Goal: Task Accomplishment & Management: Use online tool/utility

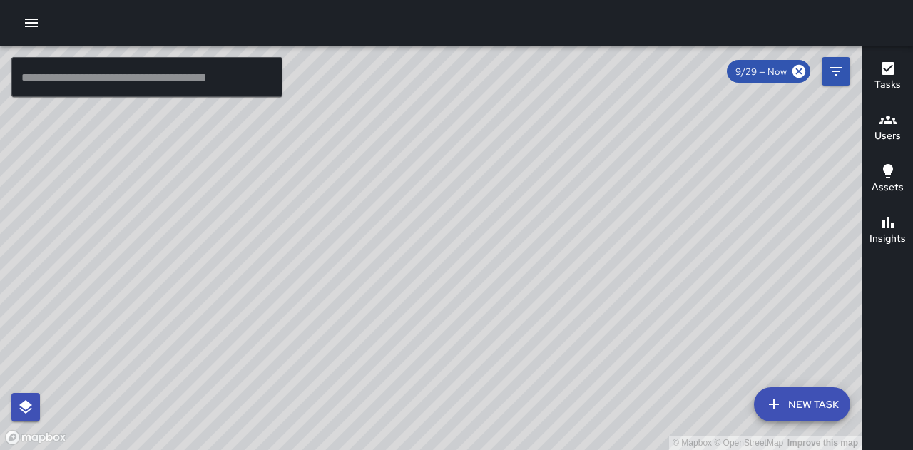
drag, startPoint x: 766, startPoint y: 333, endPoint x: 621, endPoint y: 244, distance: 170.4
click at [624, 245] on div "© Mapbox © OpenStreetMap Improve this map" at bounding box center [431, 248] width 862 height 405
drag, startPoint x: 198, startPoint y: 262, endPoint x: 375, endPoint y: 314, distance: 183.8
click at [375, 314] on div "© Mapbox © OpenStreetMap Improve this map" at bounding box center [431, 248] width 862 height 405
drag, startPoint x: 239, startPoint y: 255, endPoint x: 440, endPoint y: 247, distance: 200.7
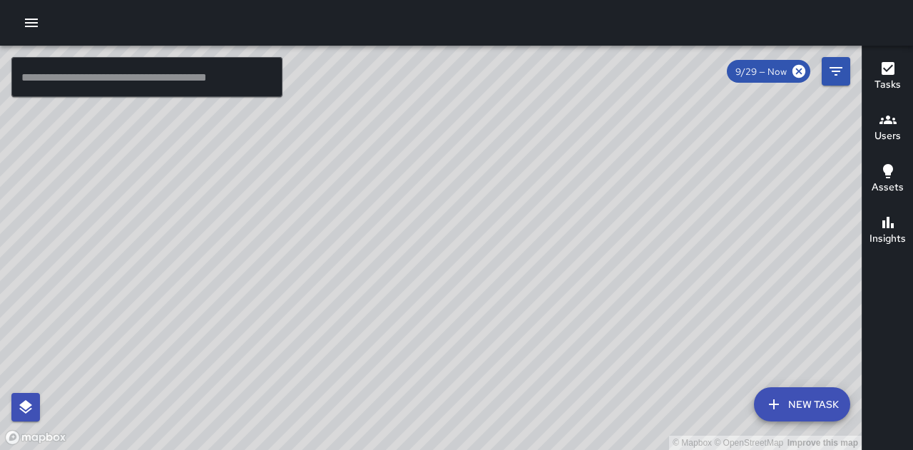
click at [440, 247] on div "© Mapbox © OpenStreetMap Improve this map" at bounding box center [431, 248] width 862 height 405
drag, startPoint x: 586, startPoint y: 350, endPoint x: 570, endPoint y: 319, distance: 35.1
drag, startPoint x: 570, startPoint y: 319, endPoint x: 774, endPoint y: 168, distance: 254.0
click at [517, 279] on div "© Mapbox © OpenStreetMap Improve this map" at bounding box center [431, 248] width 862 height 405
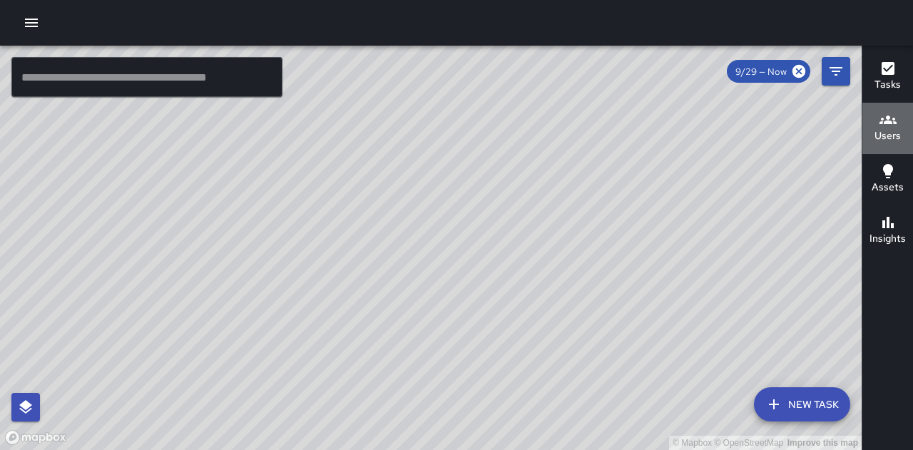
click at [894, 133] on h6 "Users" at bounding box center [888, 136] width 26 height 16
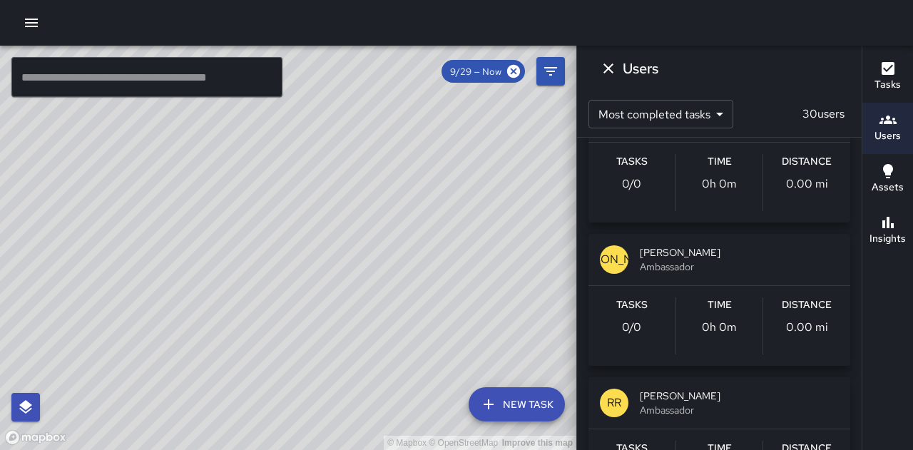
scroll to position [2783, 0]
click at [704, 261] on span "Ambassador" at bounding box center [739, 268] width 199 height 14
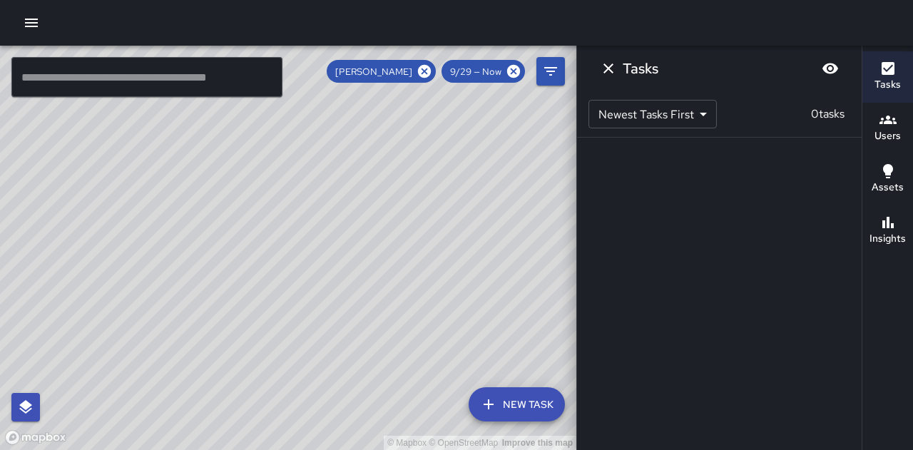
scroll to position [0, 0]
click at [422, 68] on icon at bounding box center [424, 71] width 13 height 13
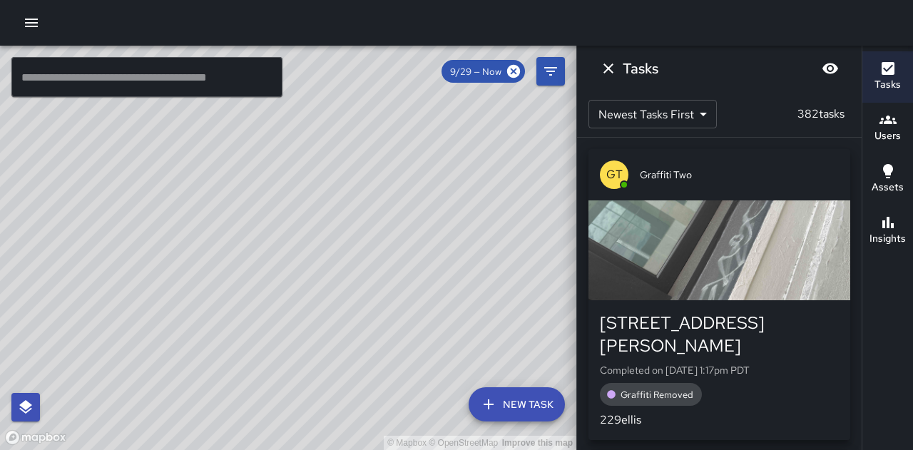
click at [893, 126] on icon "button" at bounding box center [888, 119] width 17 height 17
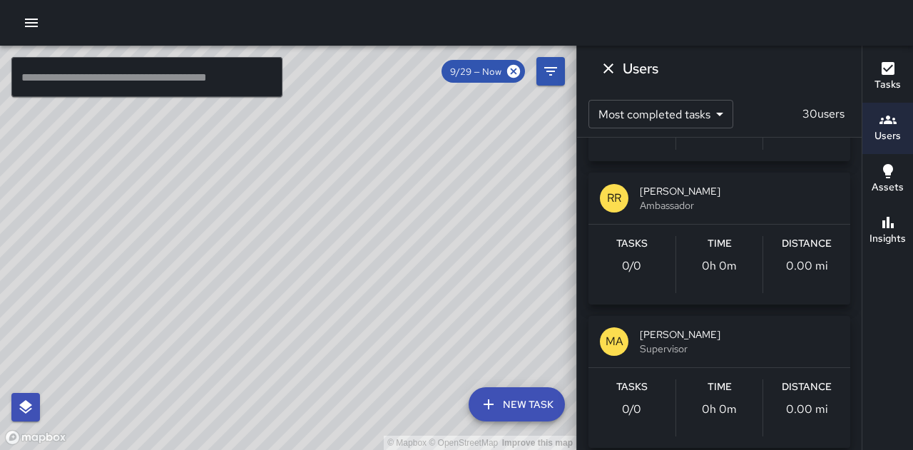
scroll to position [2854, 0]
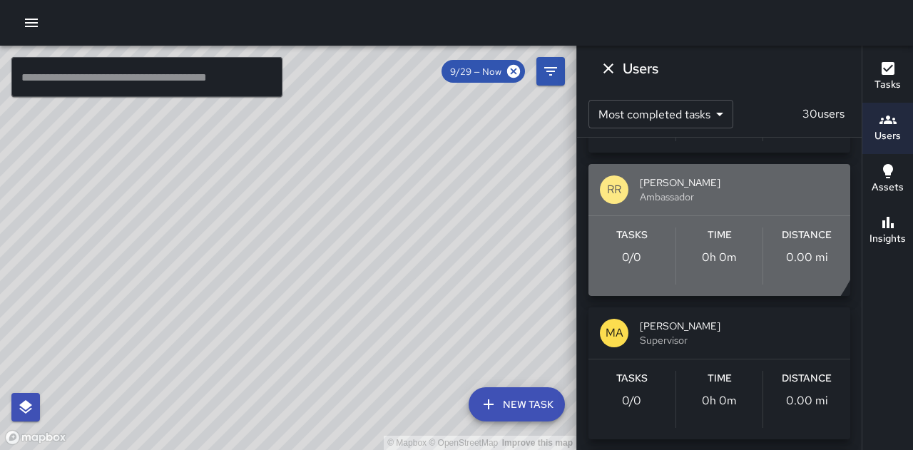
click at [671, 180] on span "[PERSON_NAME]" at bounding box center [739, 183] width 199 height 14
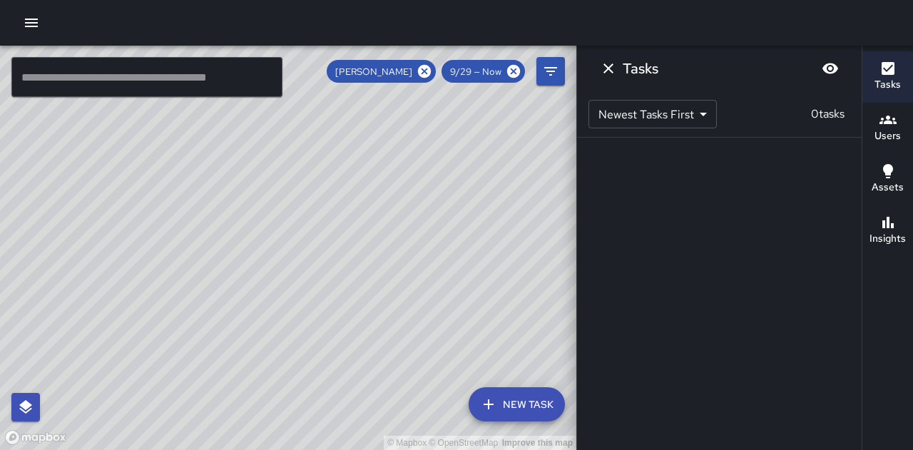
drag, startPoint x: 395, startPoint y: 238, endPoint x: 404, endPoint y: 180, distance: 58.4
drag, startPoint x: 404, startPoint y: 180, endPoint x: 317, endPoint y: 228, distance: 99.3
click at [320, 229] on div "© Mapbox © OpenStreetMap Improve this map" at bounding box center [288, 248] width 577 height 405
click at [552, 392] on button "New Task" at bounding box center [517, 404] width 96 height 34
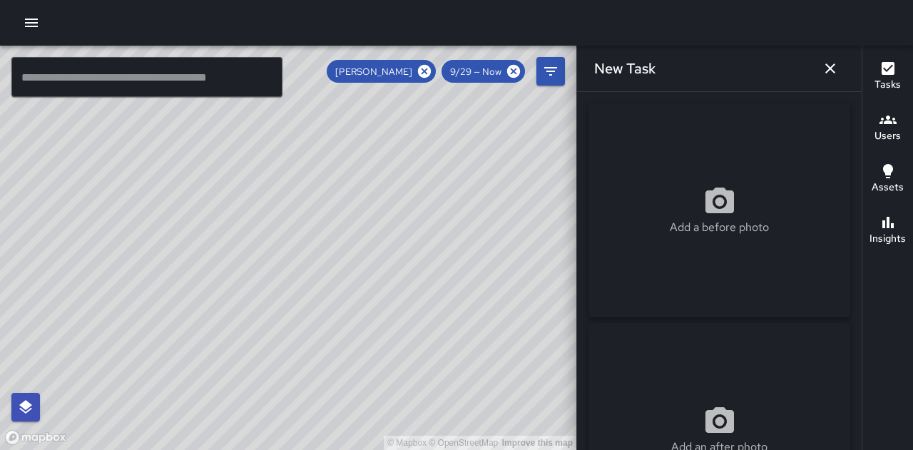
click at [552, 391] on div "© Mapbox © OpenStreetMap Improve this map" at bounding box center [288, 248] width 577 height 405
click at [556, 391] on div "© Mapbox © OpenStreetMap Improve this map" at bounding box center [288, 248] width 577 height 405
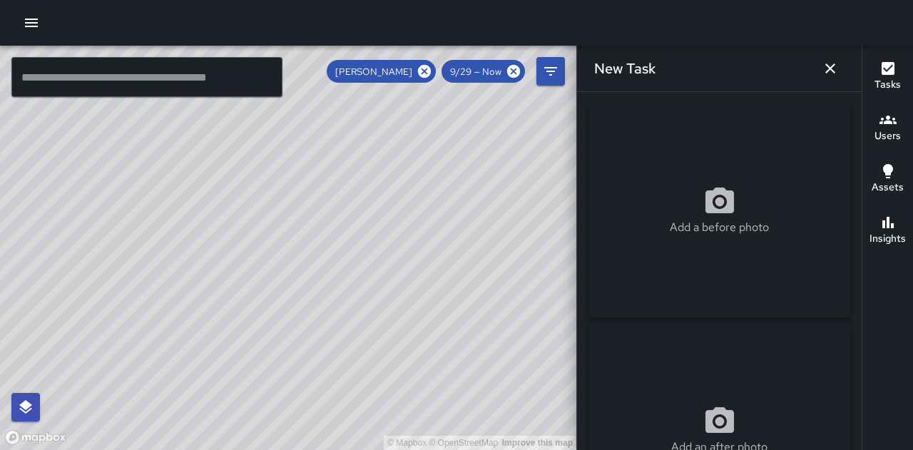
click at [552, 390] on div "© Mapbox © OpenStreetMap Improve this map" at bounding box center [288, 248] width 577 height 405
click at [556, 391] on div "© Mapbox © OpenStreetMap Improve this map" at bounding box center [288, 248] width 577 height 405
click at [557, 385] on div "© Mapbox © OpenStreetMap Improve this map" at bounding box center [288, 248] width 577 height 405
click at [552, 391] on div "© Mapbox © OpenStreetMap Improve this map" at bounding box center [288, 248] width 577 height 405
click at [557, 380] on div "© Mapbox © OpenStreetMap Improve this map" at bounding box center [288, 248] width 577 height 405
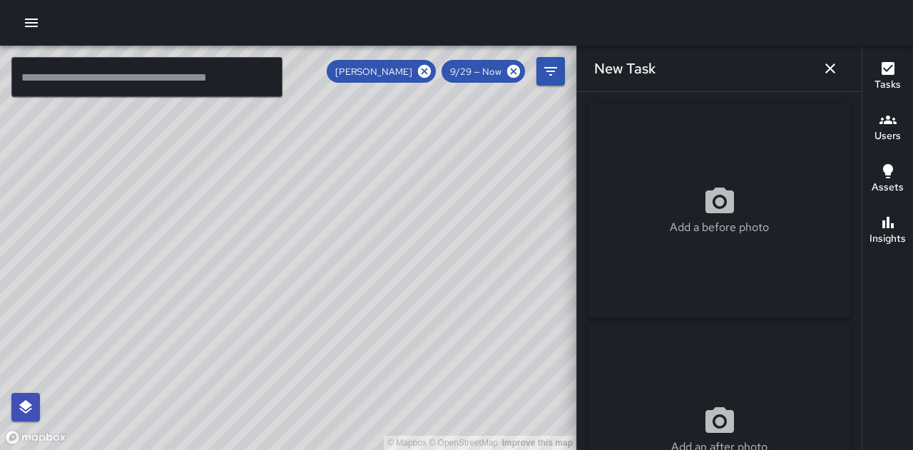
click at [552, 385] on div "© Mapbox © OpenStreetMap Improve this map" at bounding box center [288, 248] width 577 height 405
click at [552, 380] on div "© Mapbox © OpenStreetMap Improve this map" at bounding box center [288, 248] width 577 height 405
click at [545, 385] on div "© Mapbox © OpenStreetMap Improve this map" at bounding box center [288, 248] width 577 height 405
click at [549, 385] on div "© Mapbox © OpenStreetMap Improve this map" at bounding box center [288, 248] width 577 height 405
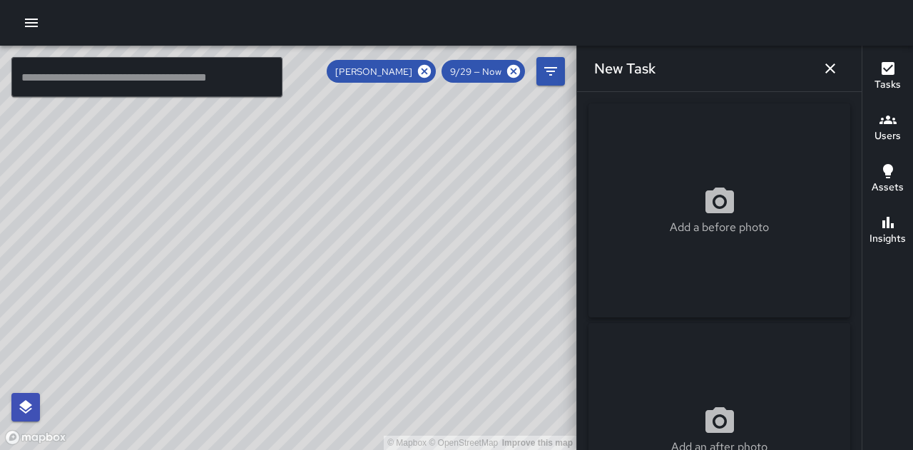
click at [549, 385] on div "© Mapbox © OpenStreetMap Improve this map" at bounding box center [288, 248] width 577 height 405
click at [552, 385] on div "© Mapbox © OpenStreetMap Improve this map" at bounding box center [288, 248] width 577 height 405
click at [550, 385] on div "© Mapbox © OpenStreetMap Improve this map" at bounding box center [288, 248] width 577 height 405
click at [552, 382] on div "© Mapbox © OpenStreetMap Improve this map" at bounding box center [288, 248] width 577 height 405
click at [551, 383] on div "© Mapbox © OpenStreetMap Improve this map" at bounding box center [288, 248] width 577 height 405
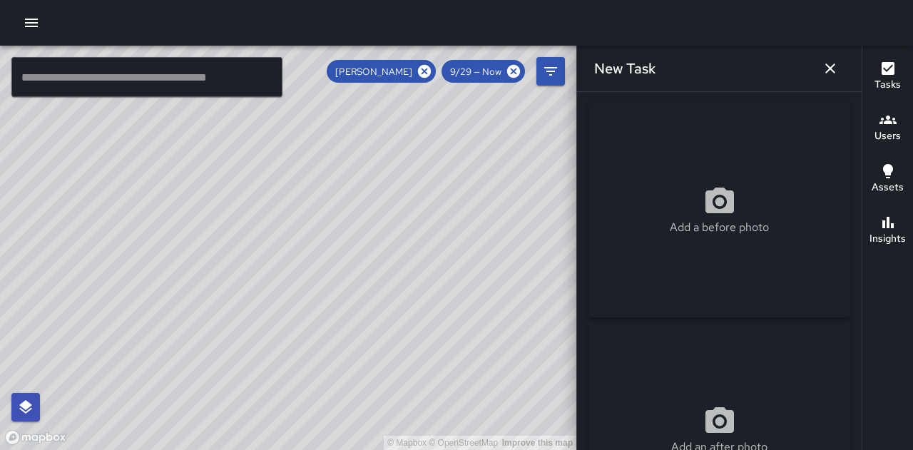
click at [552, 382] on div "© Mapbox © OpenStreetMap Improve this map" at bounding box center [288, 248] width 577 height 405
click at [551, 381] on div "© Mapbox © OpenStreetMap Improve this map" at bounding box center [288, 248] width 577 height 405
click at [552, 385] on div "© Mapbox © OpenStreetMap Improve this map" at bounding box center [288, 248] width 577 height 405
click at [550, 382] on div "© Mapbox © OpenStreetMap Improve this map" at bounding box center [288, 248] width 577 height 405
click at [552, 385] on div "© Mapbox © OpenStreetMap Improve this map" at bounding box center [288, 248] width 577 height 405
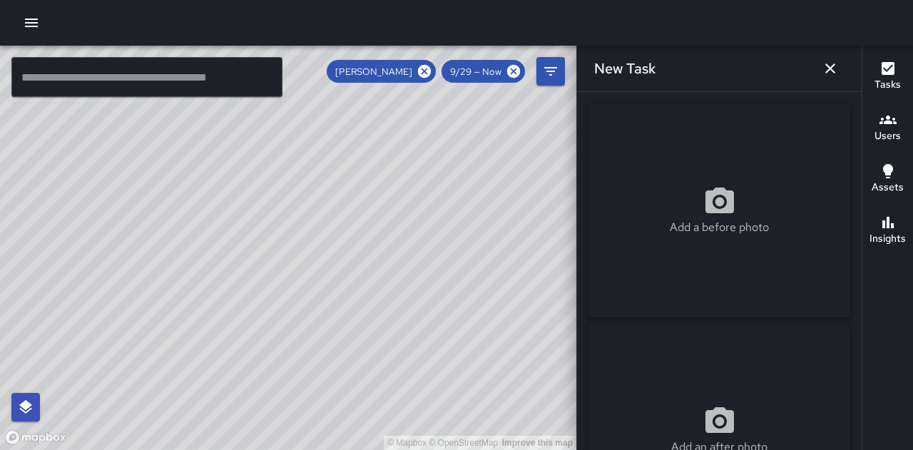
click at [552, 385] on div "© Mapbox © OpenStreetMap Improve this map" at bounding box center [288, 248] width 577 height 405
click at [547, 379] on div "© Mapbox © OpenStreetMap Improve this map" at bounding box center [288, 248] width 577 height 405
click at [547, 380] on div "© Mapbox © OpenStreetMap Improve this map" at bounding box center [288, 248] width 577 height 405
click at [549, 382] on div "© Mapbox © OpenStreetMap Improve this map" at bounding box center [288, 248] width 577 height 405
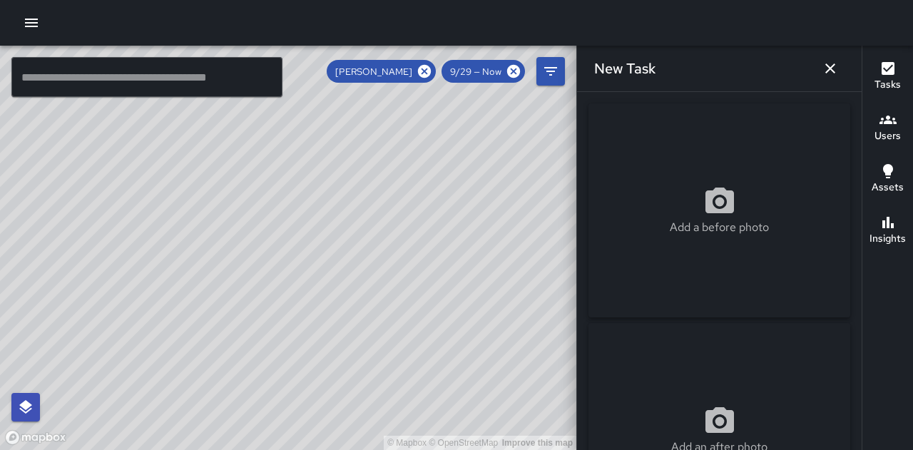
click at [551, 383] on div "© Mapbox © OpenStreetMap Improve this map" at bounding box center [288, 248] width 577 height 405
click at [551, 380] on div "© Mapbox © OpenStreetMap Improve this map" at bounding box center [288, 248] width 577 height 405
click at [549, 381] on div "© Mapbox © OpenStreetMap Improve this map" at bounding box center [288, 248] width 577 height 405
click at [549, 385] on div "© Mapbox © OpenStreetMap Improve this map" at bounding box center [288, 248] width 577 height 405
click at [546, 384] on div "© Mapbox © OpenStreetMap Improve this map" at bounding box center [288, 248] width 577 height 405
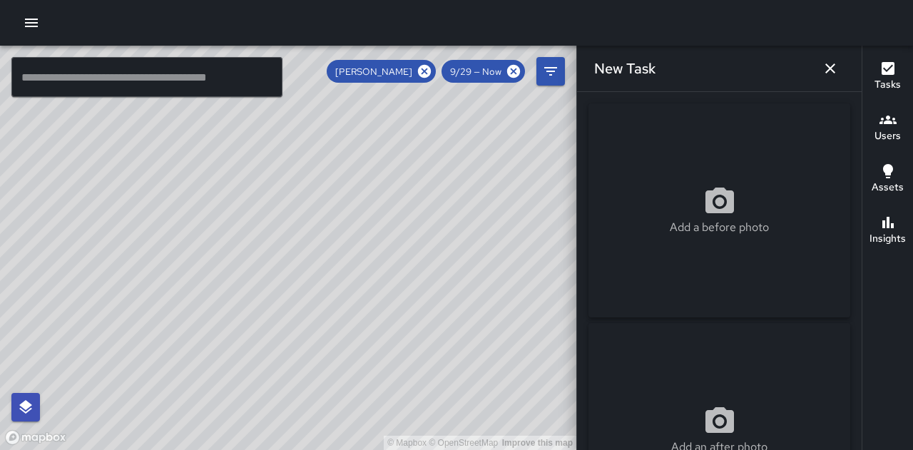
click at [549, 385] on div "© Mapbox © OpenStreetMap Improve this map" at bounding box center [288, 248] width 577 height 405
click at [551, 384] on div "© Mapbox © OpenStreetMap Improve this map" at bounding box center [288, 248] width 577 height 405
click at [552, 382] on div "© Mapbox © OpenStreetMap Improve this map" at bounding box center [288, 248] width 577 height 405
click at [547, 385] on div "© Mapbox © OpenStreetMap Improve this map" at bounding box center [288, 248] width 577 height 405
click at [549, 385] on div "© Mapbox © OpenStreetMap Improve this map" at bounding box center [288, 248] width 577 height 405
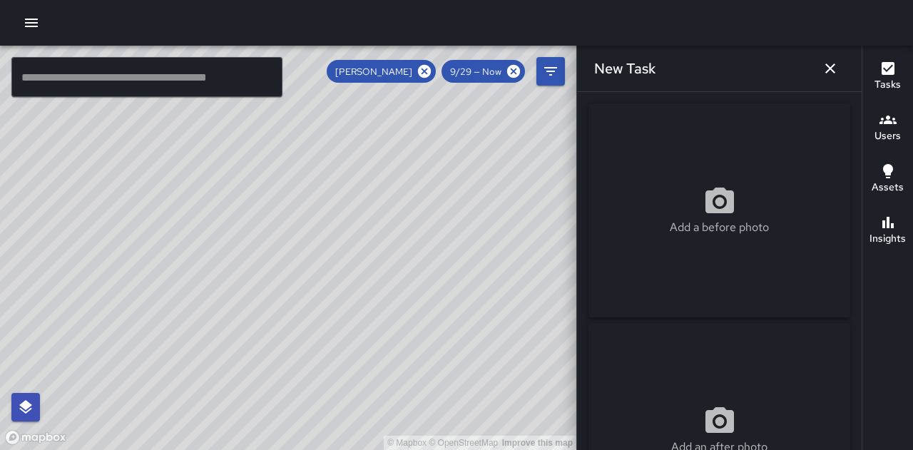
click at [549, 384] on div "© Mapbox © OpenStreetMap Improve this map" at bounding box center [288, 248] width 577 height 405
click at [549, 385] on div "© Mapbox © OpenStreetMap Improve this map" at bounding box center [288, 248] width 577 height 405
click at [549, 384] on div "© Mapbox © OpenStreetMap Improve this map" at bounding box center [288, 248] width 577 height 405
click at [551, 380] on div "© Mapbox © OpenStreetMap Improve this map" at bounding box center [288, 248] width 577 height 405
click at [552, 384] on div "© Mapbox © OpenStreetMap Improve this map" at bounding box center [288, 248] width 577 height 405
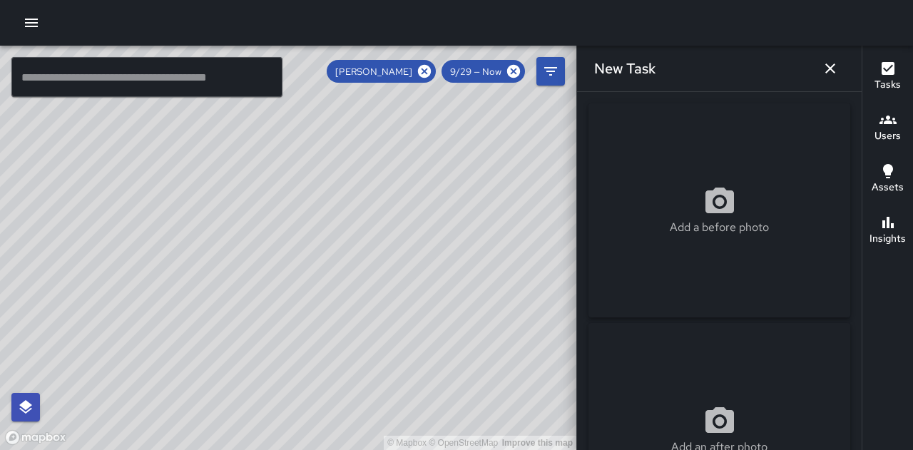
click at [549, 384] on div "© Mapbox © OpenStreetMap Improve this map" at bounding box center [288, 248] width 577 height 405
click at [552, 384] on div "© Mapbox © OpenStreetMap Improve this map" at bounding box center [288, 248] width 577 height 405
click at [547, 381] on div "© Mapbox © OpenStreetMap Improve this map" at bounding box center [288, 248] width 577 height 405
click at [551, 384] on div "© Mapbox © OpenStreetMap Improve this map" at bounding box center [288, 248] width 577 height 405
click at [548, 385] on div "© Mapbox © OpenStreetMap Improve this map" at bounding box center [288, 248] width 577 height 405
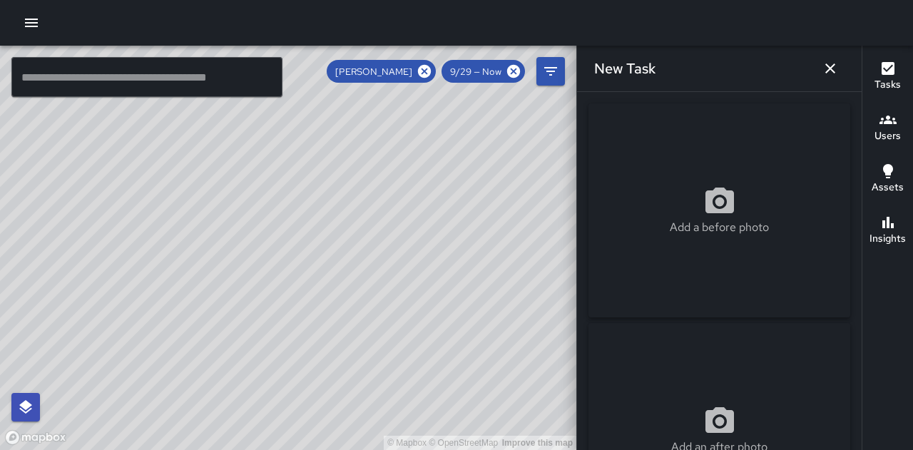
click at [552, 384] on div "© Mapbox © OpenStreetMap Improve this map" at bounding box center [288, 248] width 577 height 405
click at [551, 381] on div "© Mapbox © OpenStreetMap Improve this map" at bounding box center [288, 248] width 577 height 405
click at [547, 380] on div "© Mapbox © OpenStreetMap Improve this map" at bounding box center [288, 248] width 577 height 405
click at [547, 384] on div "© Mapbox © OpenStreetMap Improve this map" at bounding box center [288, 248] width 577 height 405
click at [552, 384] on div "© Mapbox © OpenStreetMap Improve this map" at bounding box center [288, 248] width 577 height 405
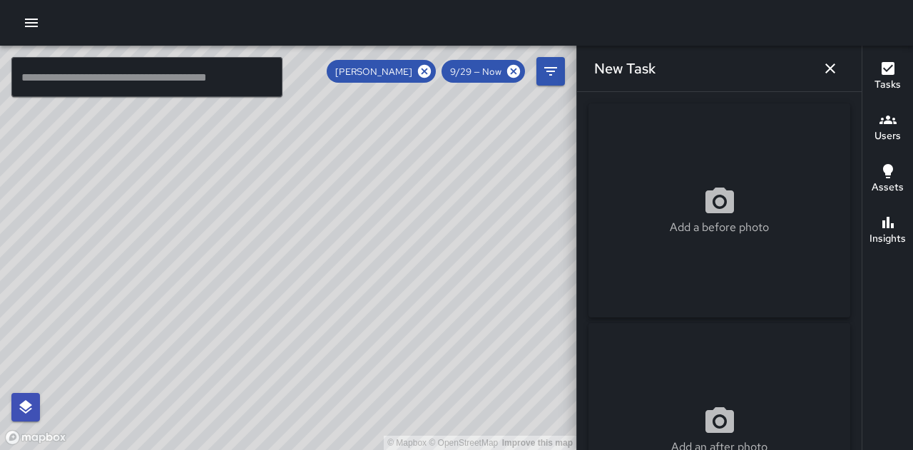
click at [549, 385] on div "© Mapbox © OpenStreetMap Improve this map" at bounding box center [288, 248] width 577 height 405
click at [552, 384] on div "© Mapbox © OpenStreetMap Improve this map" at bounding box center [288, 248] width 577 height 405
click at [547, 382] on div "© Mapbox © OpenStreetMap Improve this map" at bounding box center [288, 248] width 577 height 405
click at [549, 383] on div "© Mapbox © OpenStreetMap Improve this map" at bounding box center [288, 248] width 577 height 405
click at [552, 384] on div "© Mapbox © OpenStreetMap Improve this map" at bounding box center [288, 248] width 577 height 405
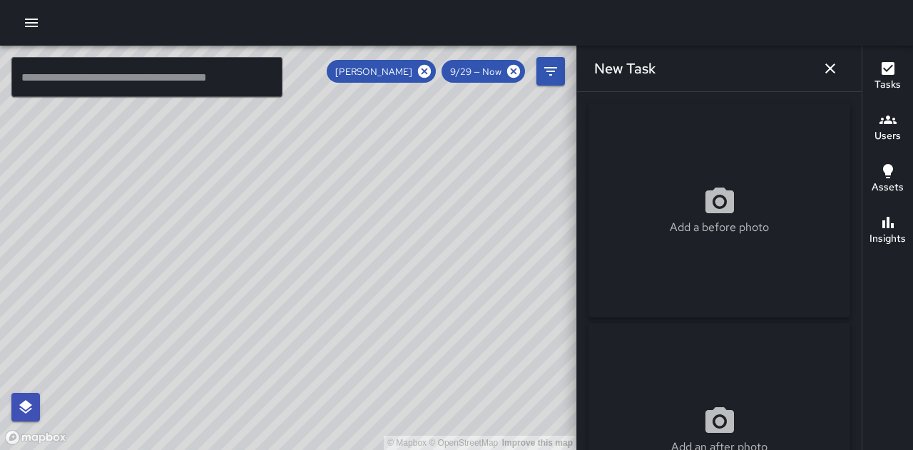
click at [551, 384] on div "© Mapbox © OpenStreetMap Improve this map" at bounding box center [288, 248] width 577 height 405
click at [549, 385] on div "© Mapbox © OpenStreetMap Improve this map" at bounding box center [288, 248] width 577 height 405
click at [549, 384] on div "© Mapbox © OpenStreetMap Improve this map" at bounding box center [288, 248] width 577 height 405
click at [552, 384] on div "© Mapbox © OpenStreetMap Improve this map" at bounding box center [288, 248] width 577 height 405
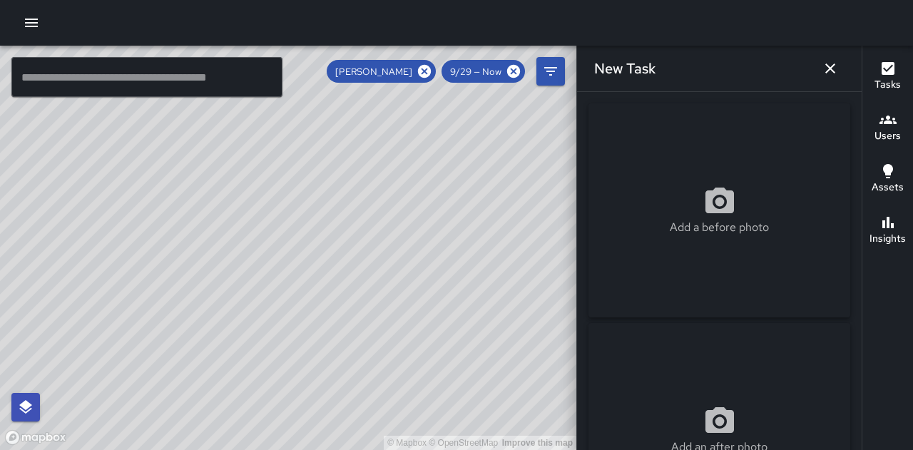
click at [549, 385] on div "© Mapbox © OpenStreetMap Improve this map" at bounding box center [288, 248] width 577 height 405
